Goal: Task Accomplishment & Management: Complete application form

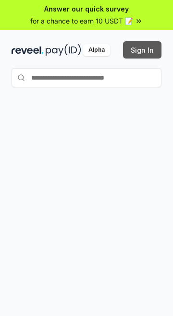
click at [130, 51] on button "Sign In" at bounding box center [142, 49] width 38 height 17
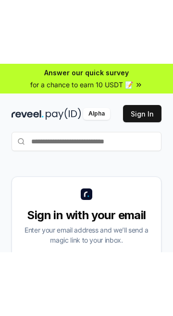
scroll to position [60, 0]
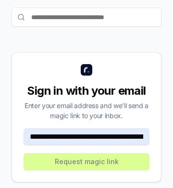
click at [12, 133] on div "**********" at bounding box center [87, 117] width 150 height 130
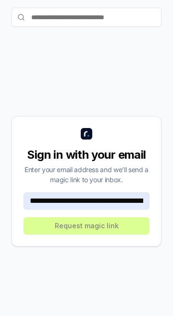
click at [58, 204] on input "**********" at bounding box center [86, 200] width 126 height 17
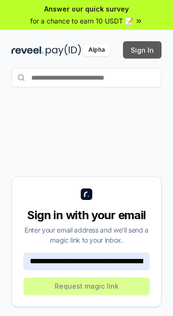
type input "**********"
click at [154, 49] on button "Sign In" at bounding box center [142, 49] width 38 height 17
click at [143, 46] on button "Sign In" at bounding box center [142, 49] width 38 height 17
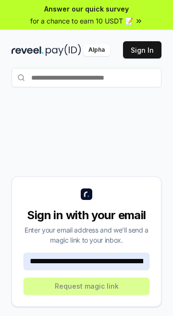
click at [115, 256] on input "**********" at bounding box center [86, 261] width 126 height 17
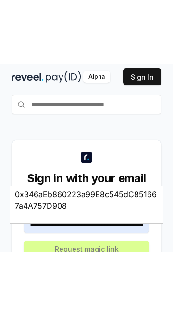
scroll to position [60, 0]
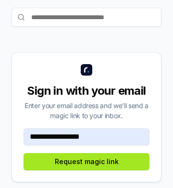
type input "**********"
click at [38, 163] on button "Request magic link" at bounding box center [86, 161] width 126 height 17
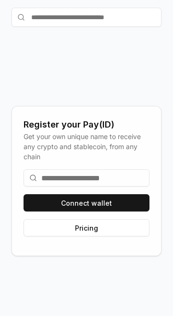
scroll to position [0, 0]
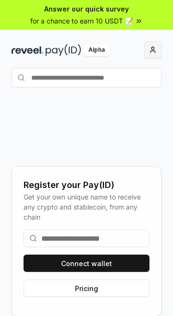
click at [154, 51] on button "button" at bounding box center [152, 49] width 17 height 17
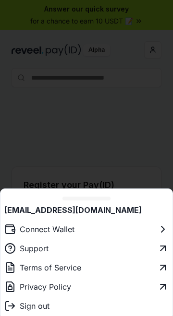
click at [97, 268] on link "Terms of Service" at bounding box center [86, 267] width 172 height 19
click at [87, 289] on link "Privacy Policy" at bounding box center [86, 286] width 172 height 19
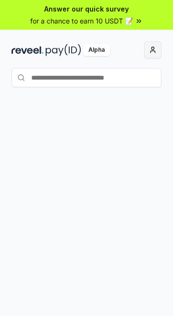
click at [156, 56] on button "button" at bounding box center [152, 49] width 17 height 17
click at [130, 153] on div at bounding box center [86, 231] width 173 height 289
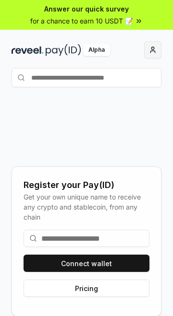
click at [152, 53] on button "button" at bounding box center [152, 49] width 17 height 17
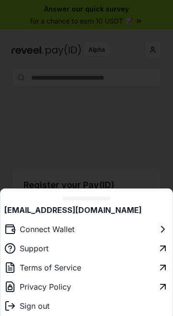
click at [138, 159] on div at bounding box center [86, 158] width 173 height 316
click at [98, 238] on input at bounding box center [86, 238] width 126 height 17
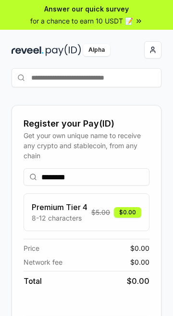
scroll to position [61, 0]
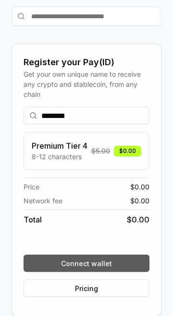
type input "********"
click at [108, 262] on button "Connect wallet" at bounding box center [86, 263] width 126 height 17
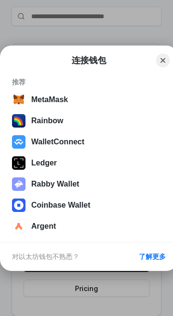
click at [114, 260] on div "对以太坊钱包不熟悉？ 了解更多" at bounding box center [88, 257] width 176 height 28
click at [164, 56] on button "Close" at bounding box center [162, 60] width 15 height 15
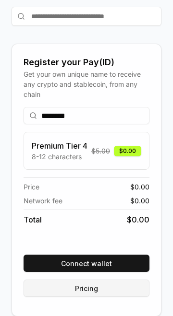
click at [106, 289] on button "Pricing" at bounding box center [86, 287] width 126 height 17
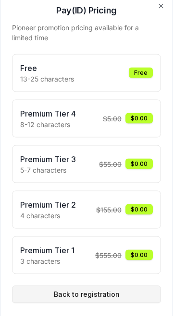
click at [118, 294] on button "Back to registration" at bounding box center [86, 293] width 149 height 17
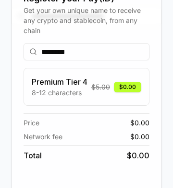
click at [141, 148] on div "Total $ 0.00" at bounding box center [86, 154] width 126 height 16
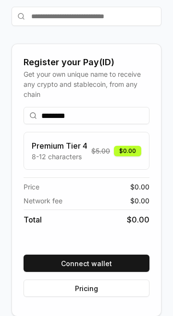
scroll to position [0, 0]
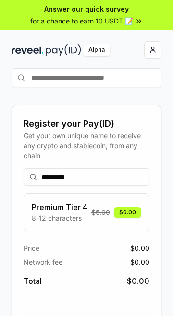
click at [103, 52] on div at bounding box center [123, 49] width 75 height 17
click at [154, 43] on button "button" at bounding box center [152, 49] width 17 height 17
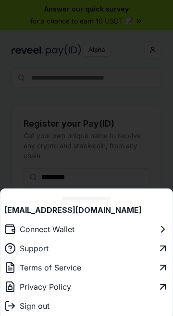
click at [92, 230] on button "Connect Wallet" at bounding box center [86, 229] width 172 height 19
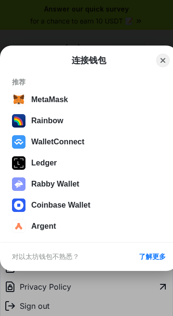
click at [152, 256] on link "Support" at bounding box center [86, 248] width 172 height 19
click at [164, 60] on div at bounding box center [86, 158] width 173 height 316
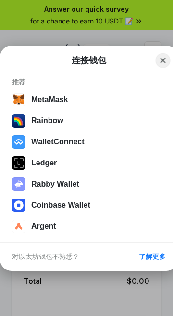
click at [162, 63] on button "Close" at bounding box center [162, 60] width 15 height 15
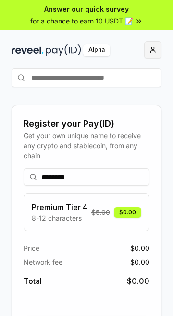
click at [157, 54] on button "button" at bounding box center [152, 49] width 17 height 17
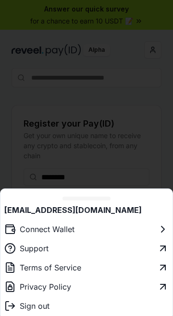
click at [89, 288] on link "Privacy Policy" at bounding box center [86, 286] width 172 height 19
click at [137, 176] on div at bounding box center [86, 158] width 173 height 316
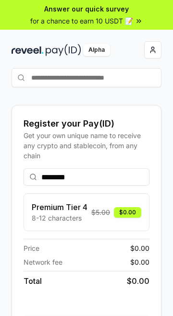
click at [137, 78] on input "text" at bounding box center [87, 77] width 150 height 19
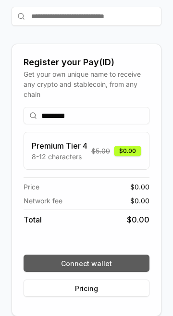
click at [107, 269] on button "Connect wallet" at bounding box center [86, 263] width 126 height 17
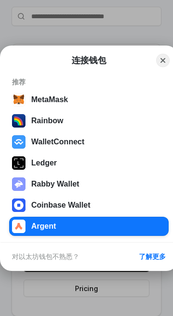
click at [105, 265] on div "对以太坊钱包不熟悉？ 了解更多" at bounding box center [88, 257] width 176 height 28
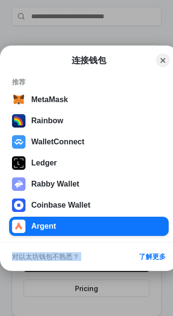
click at [109, 262] on div "对以太坊钱包不熟悉？ 了解更多" at bounding box center [88, 257] width 176 height 28
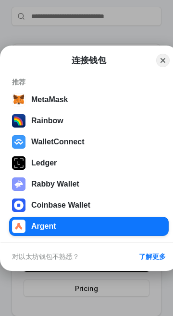
click at [110, 265] on div "对以太坊钱包不熟悉？ 了解更多" at bounding box center [88, 257] width 176 height 28
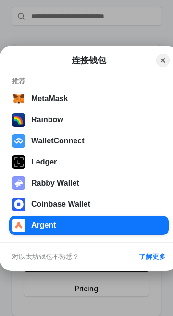
scroll to position [0, 0]
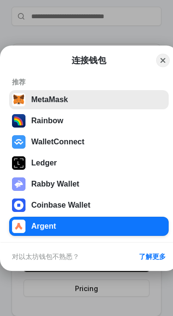
click at [120, 93] on button "MetaMask" at bounding box center [88, 99] width 159 height 19
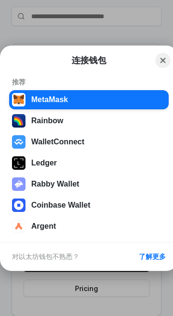
click at [163, 60] on button "Close" at bounding box center [162, 60] width 15 height 15
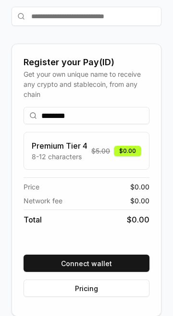
scroll to position [59, 0]
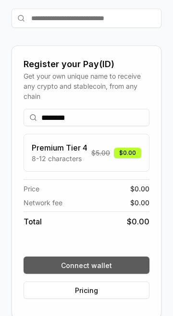
click at [100, 262] on button "Connect wallet" at bounding box center [86, 264] width 126 height 17
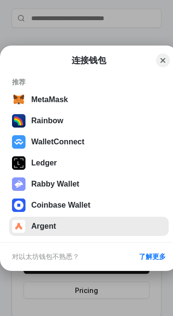
click at [106, 232] on button "Argent" at bounding box center [88, 226] width 159 height 19
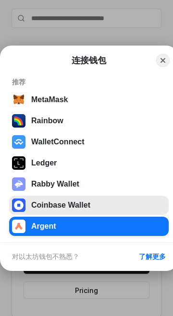
click at [104, 197] on button "Coinbase Wallet" at bounding box center [88, 205] width 159 height 19
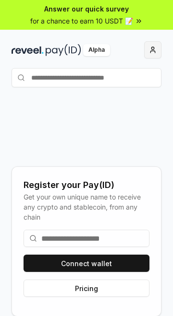
click at [154, 49] on button "button" at bounding box center [152, 49] width 17 height 17
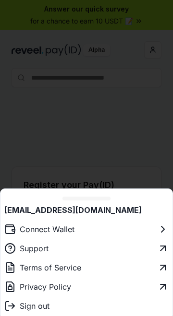
click at [83, 210] on div "[EMAIL_ADDRESS][DOMAIN_NAME]" at bounding box center [86, 209] width 172 height 19
click at [95, 246] on link "Support" at bounding box center [86, 248] width 172 height 19
click at [133, 180] on div at bounding box center [86, 158] width 173 height 316
